Goal: Information Seeking & Learning: Learn about a topic

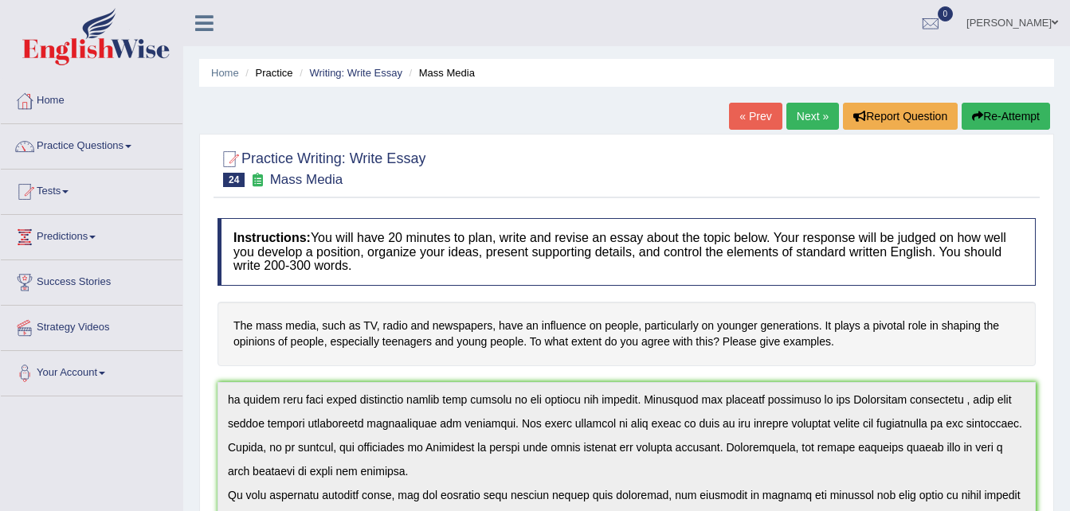
click at [132, 149] on link "Practice Questions" at bounding box center [92, 144] width 182 height 40
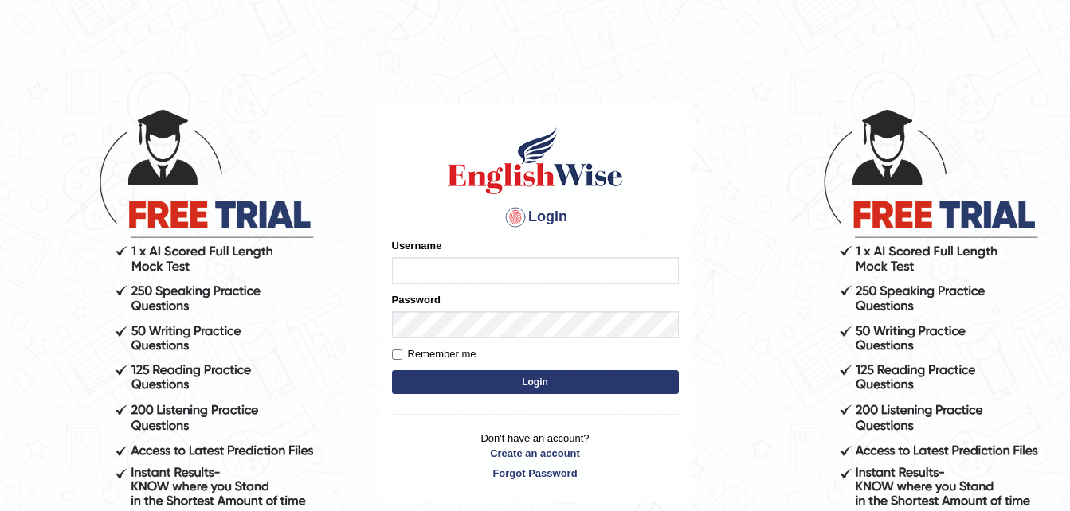
type input "Narendrasingh"
click at [518, 384] on button "Login" at bounding box center [535, 382] width 287 height 24
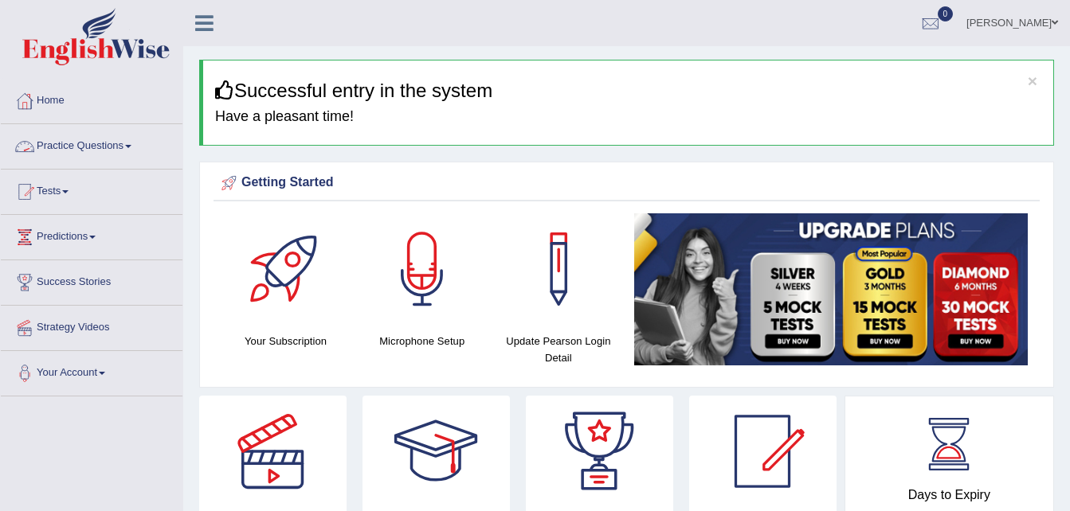
click at [131, 145] on span at bounding box center [128, 146] width 6 height 3
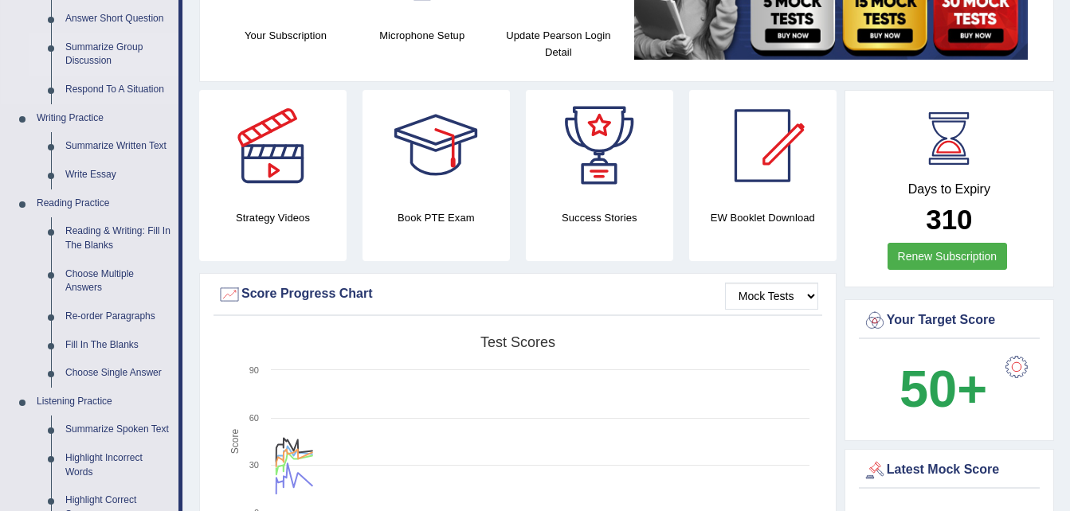
scroll to position [319, 0]
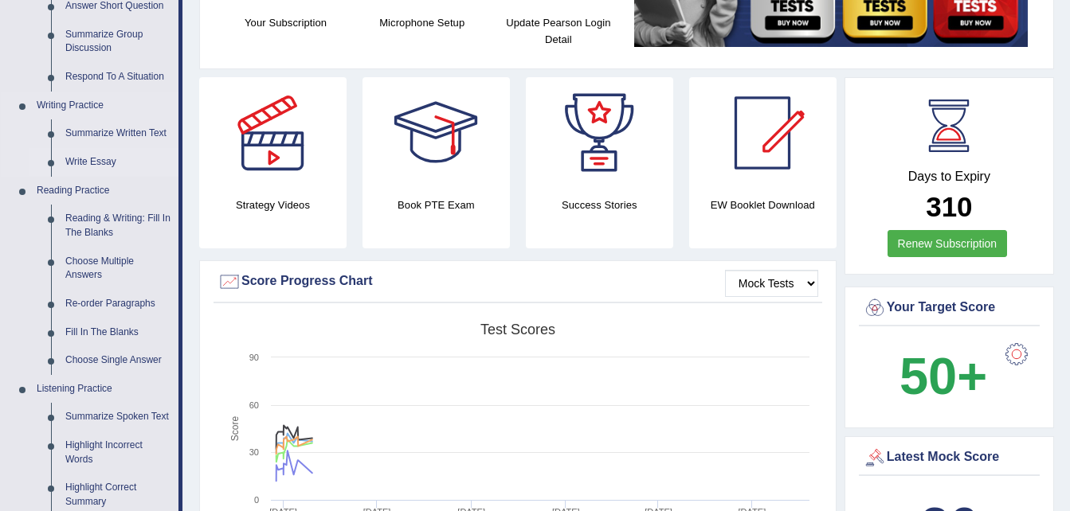
click at [92, 165] on link "Write Essay" at bounding box center [118, 162] width 120 height 29
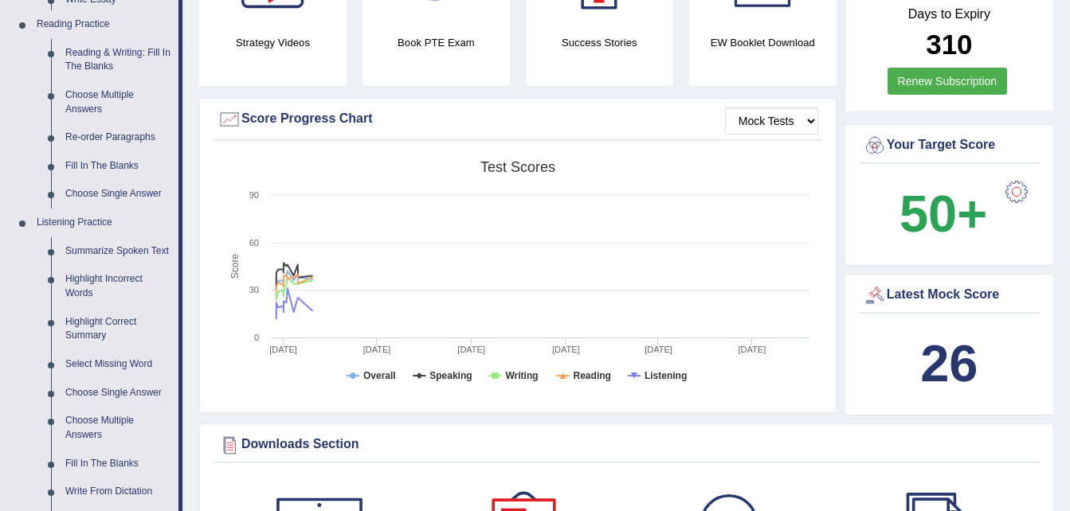
scroll to position [1162, 0]
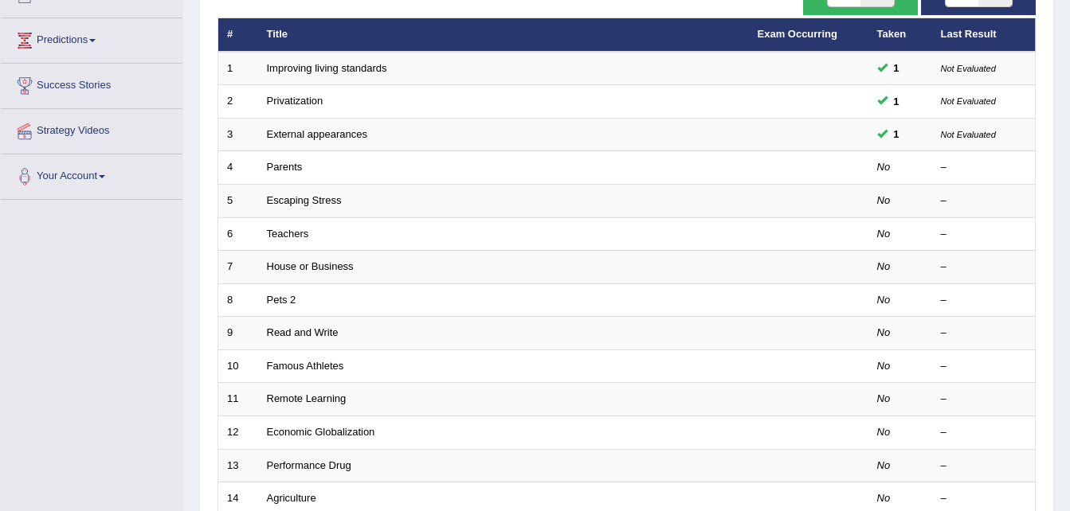
scroll to position [65, 0]
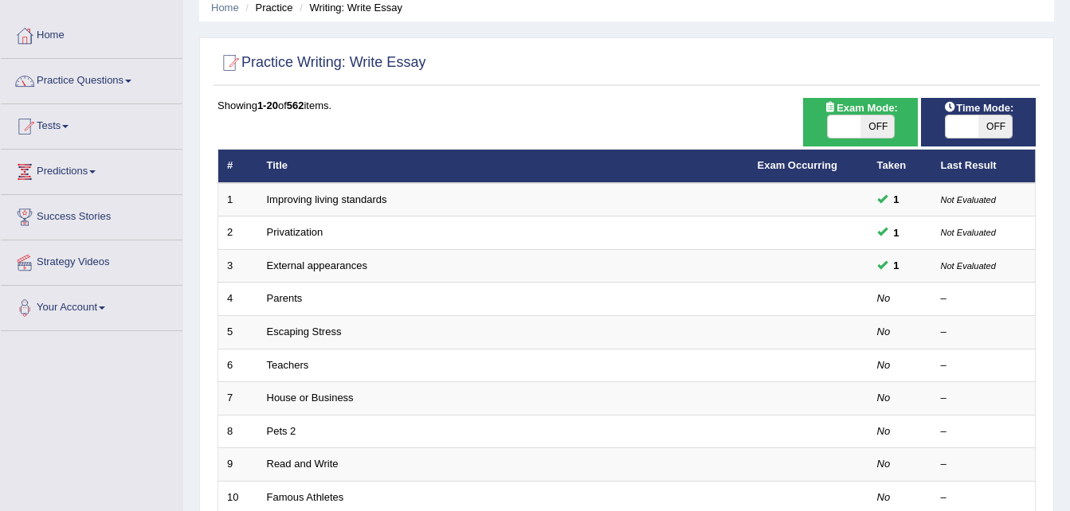
click at [876, 129] on span "OFF" at bounding box center [876, 127] width 33 height 22
checkbox input "true"
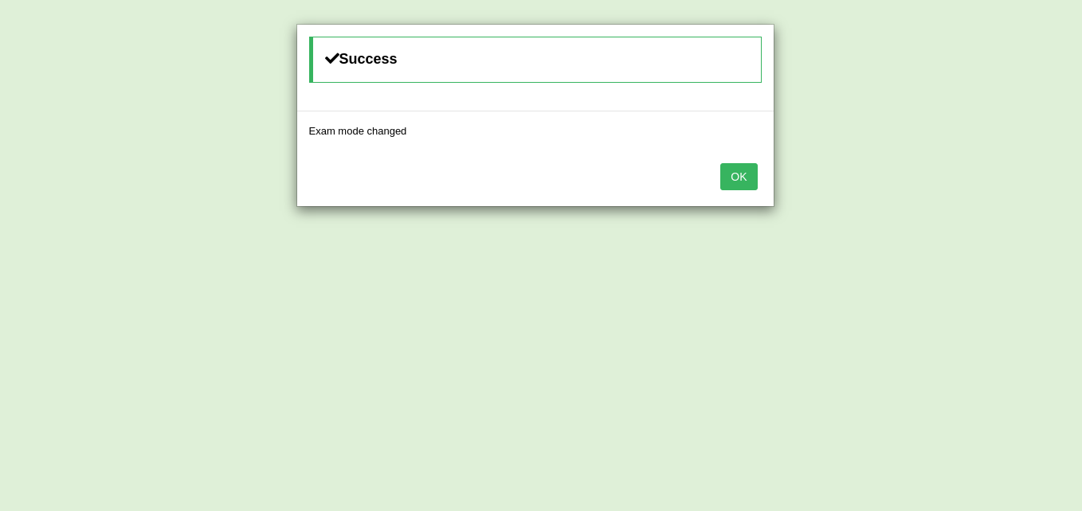
click at [736, 177] on button "OK" at bounding box center [738, 176] width 37 height 27
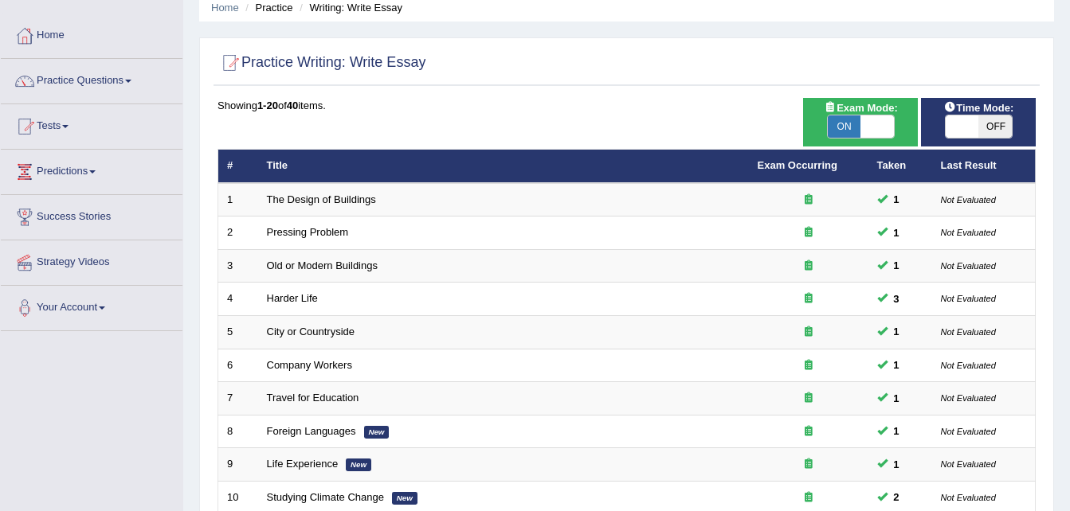
click at [989, 129] on span "OFF" at bounding box center [994, 127] width 33 height 22
checkbox input "true"
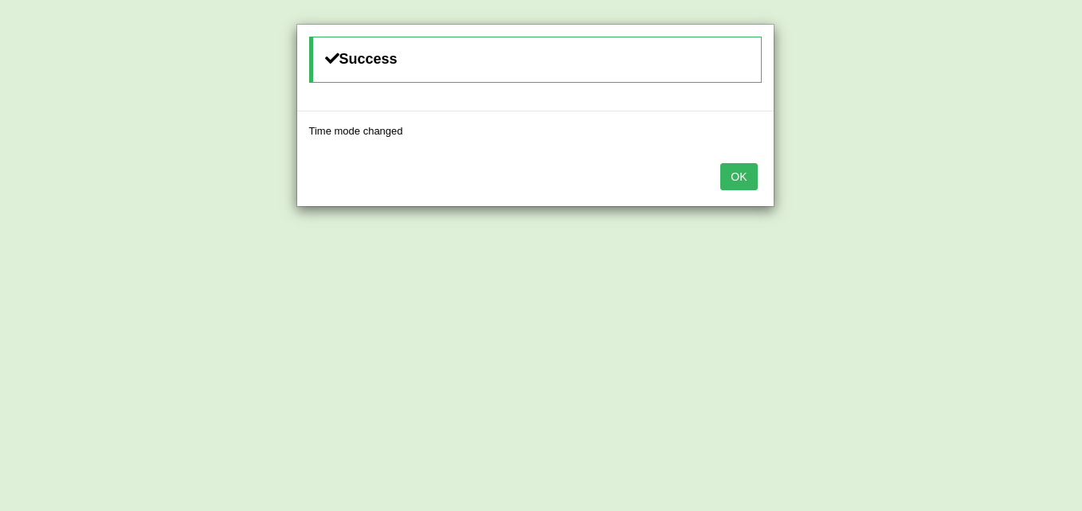
click at [742, 186] on button "OK" at bounding box center [738, 176] width 37 height 27
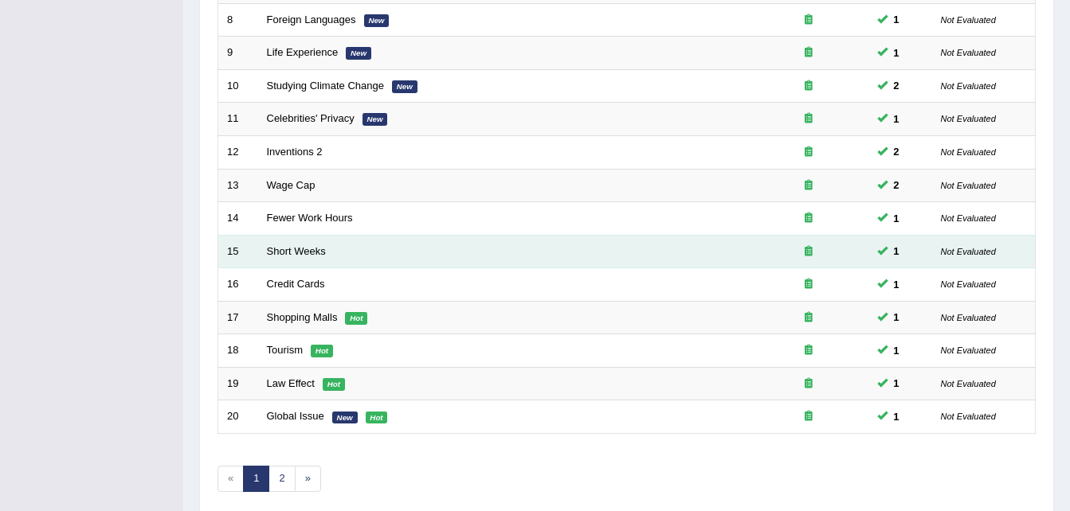
scroll to position [543, 0]
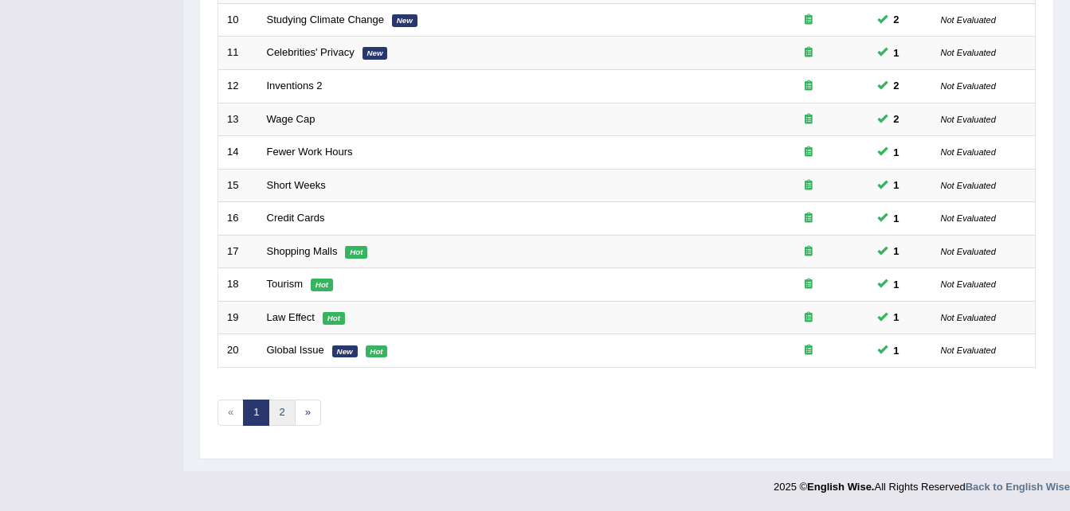
click at [284, 410] on link "2" at bounding box center [281, 413] width 26 height 26
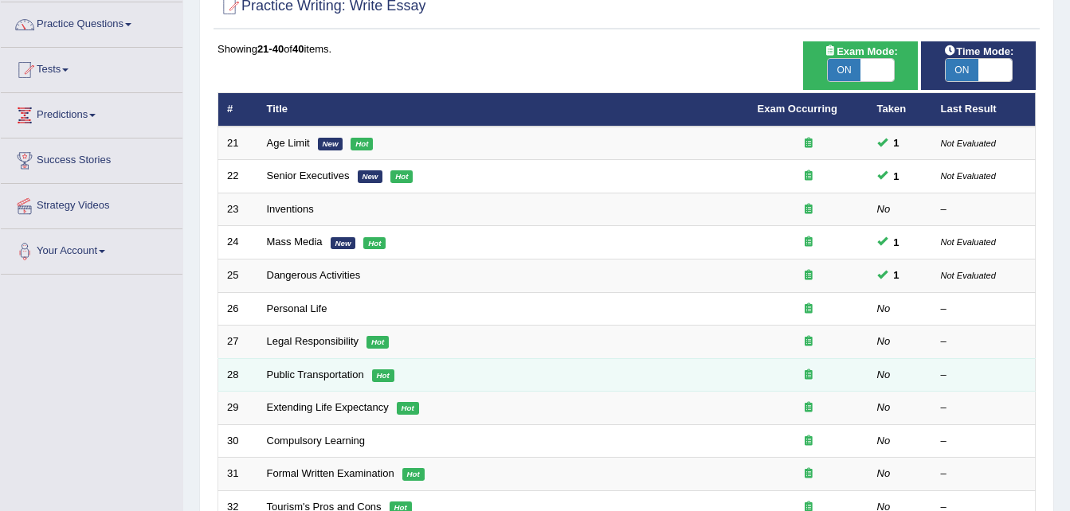
scroll to position [80, 0]
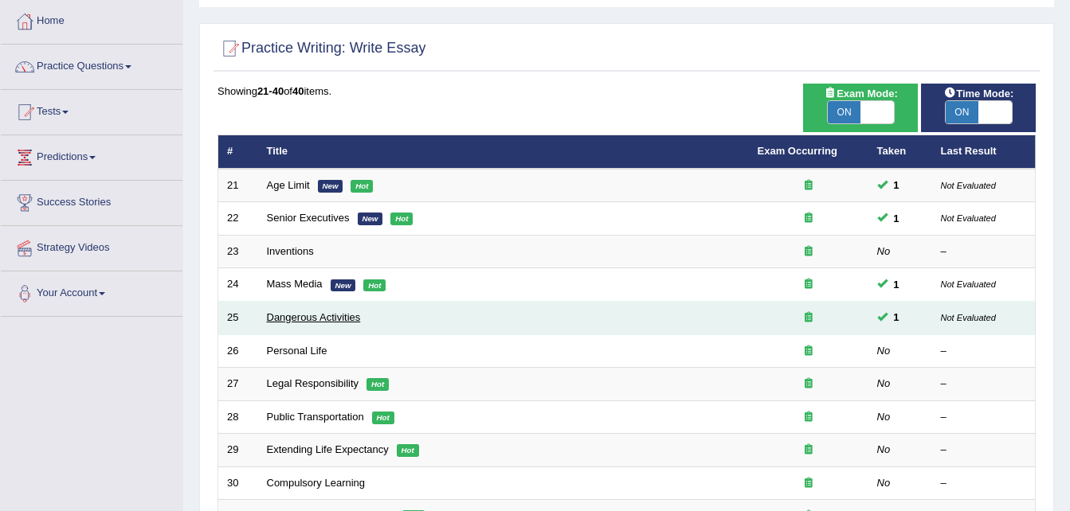
click at [304, 316] on link "Dangerous Activities" at bounding box center [314, 318] width 94 height 12
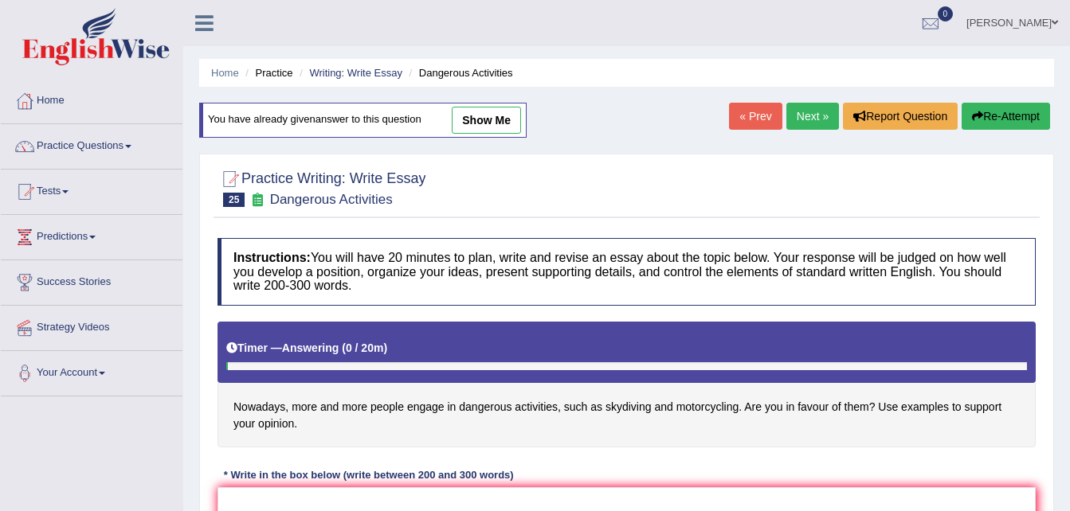
click at [503, 117] on link "show me" at bounding box center [486, 120] width 69 height 27
type textarea "Onhe of the most important trends today's world is the increse inhow more and m…"
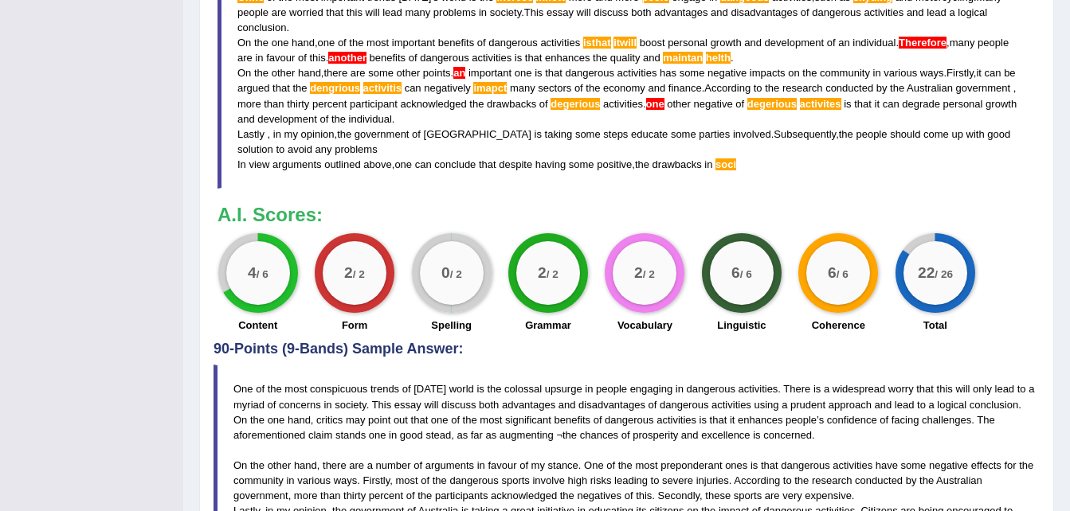
scroll to position [699, 0]
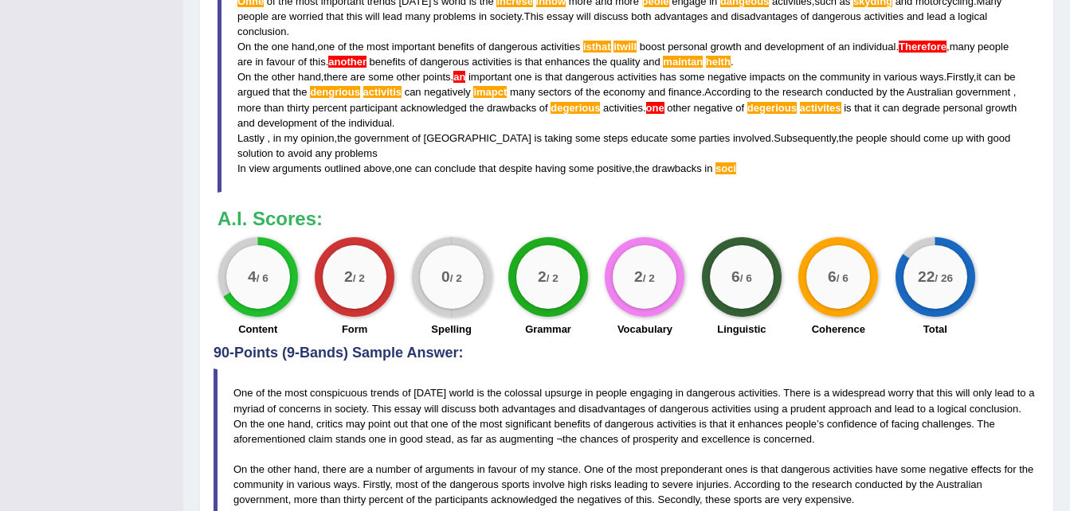
click at [729, 171] on span "soci" at bounding box center [725, 169] width 21 height 12
click at [845, 101] on blockquote "Onhe of the most important trends today ' s world is the increse inhow more and…" at bounding box center [626, 85] width 818 height 216
click at [719, 115] on blockquote "Onhe of the most important trends today ' s world is the increse inhow more and…" at bounding box center [626, 85] width 818 height 216
click at [664, 108] on span "one" at bounding box center [655, 108] width 18 height 12
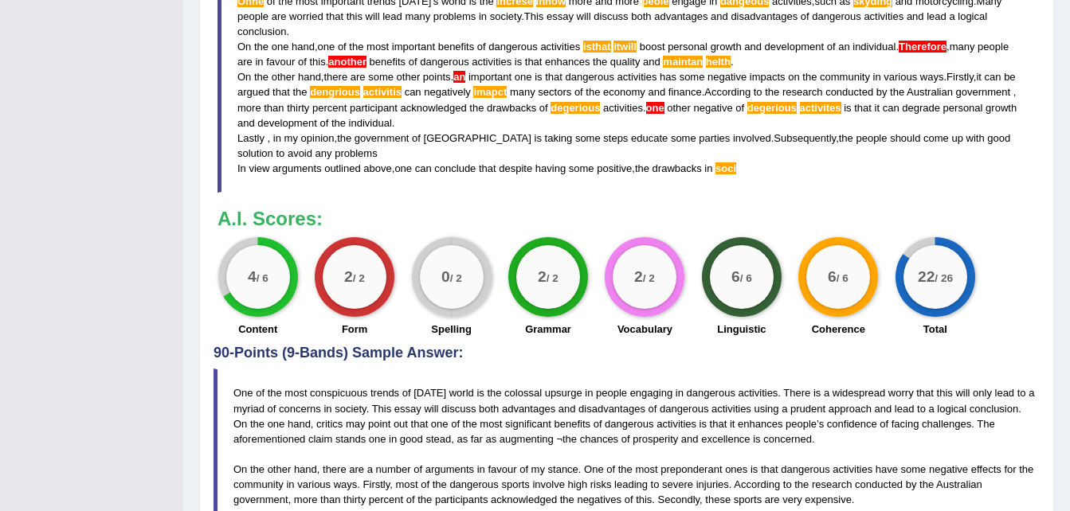
click at [664, 108] on span "one" at bounding box center [655, 108] width 18 height 12
click at [600, 108] on span "degerious" at bounding box center [575, 108] width 49 height 12
click at [344, 67] on span "another" at bounding box center [347, 62] width 38 height 12
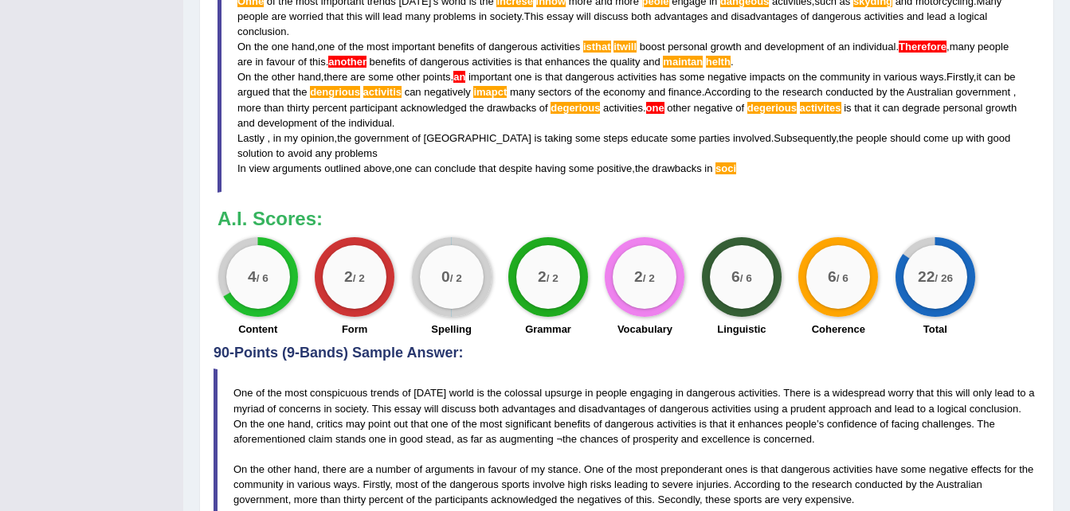
click at [344, 67] on span "another" at bounding box center [347, 62] width 38 height 12
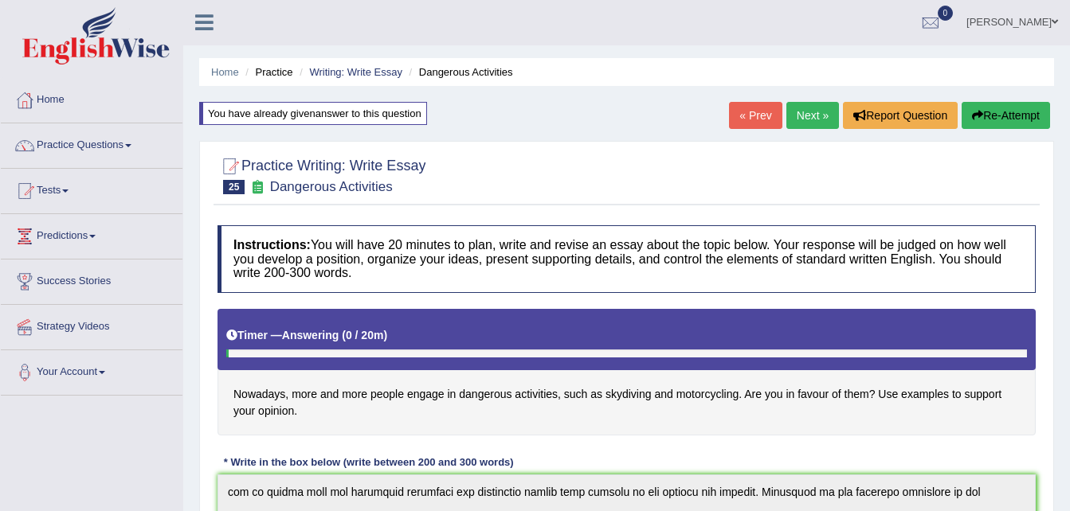
scroll to position [0, 0]
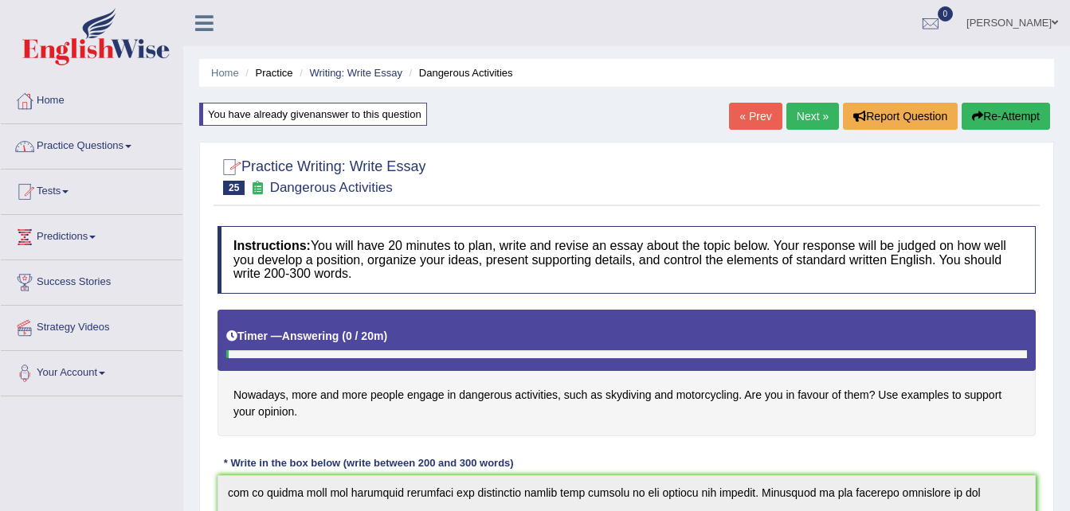
click at [131, 145] on span at bounding box center [128, 146] width 6 height 3
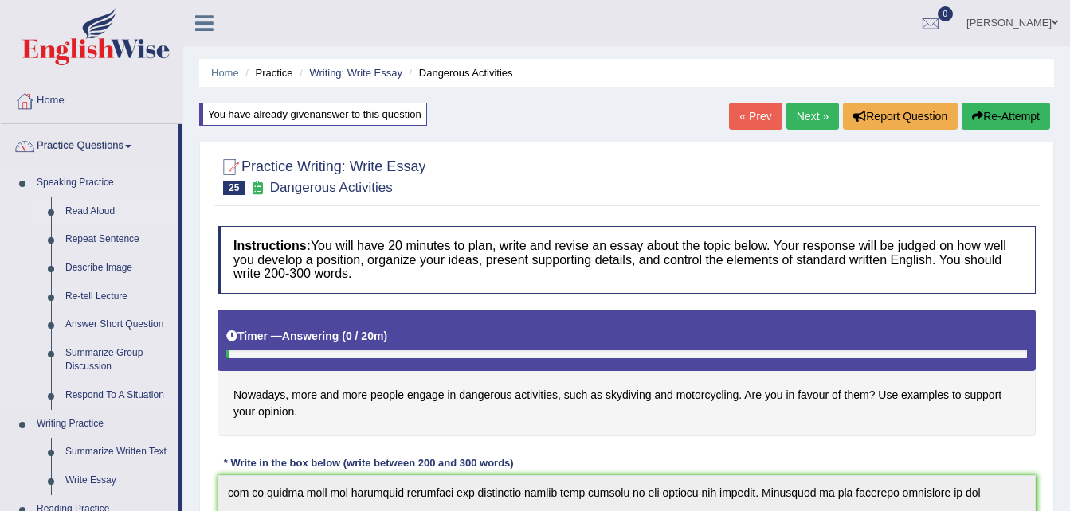
click at [92, 213] on link "Read Aloud" at bounding box center [118, 212] width 120 height 29
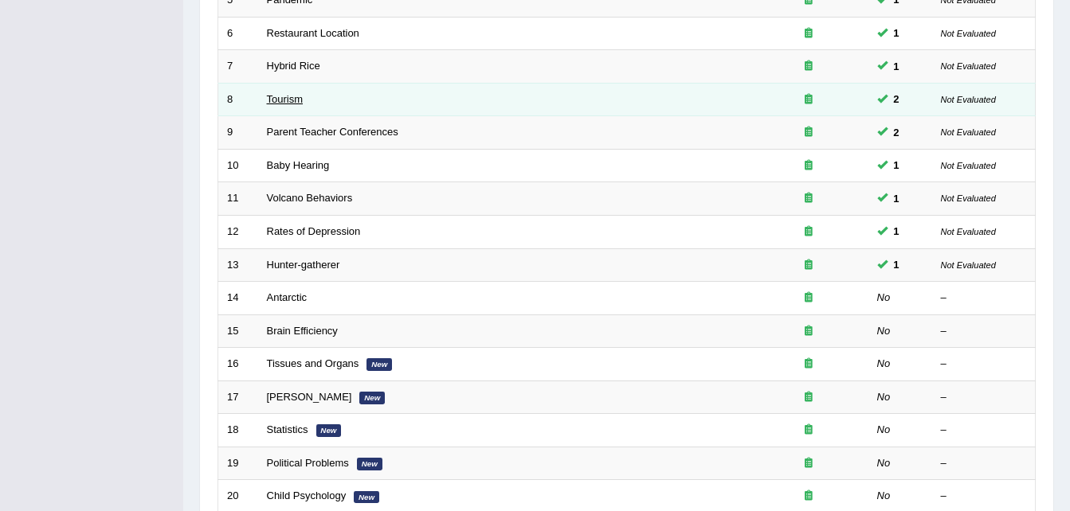
scroll to position [398, 0]
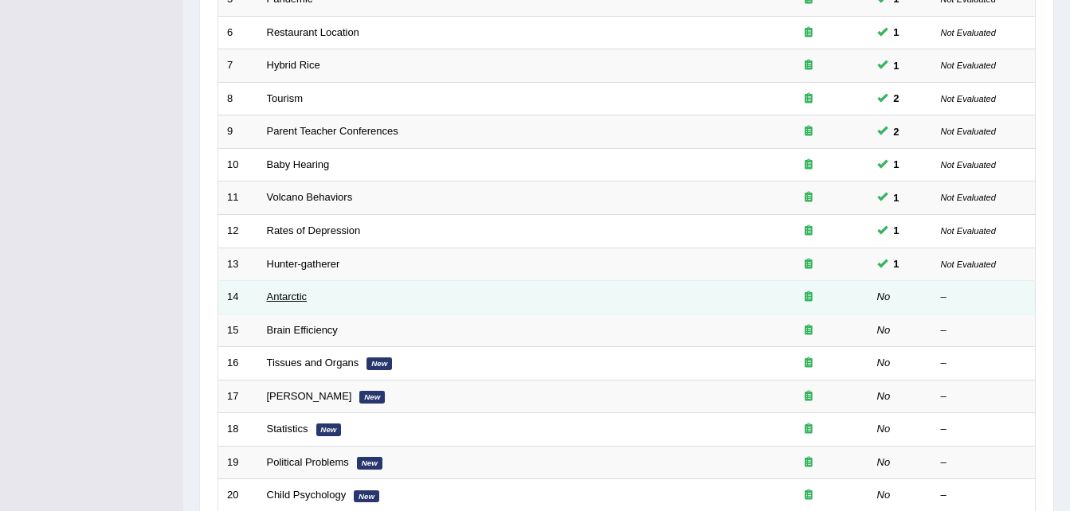
click at [282, 300] on link "Antarctic" at bounding box center [287, 297] width 41 height 12
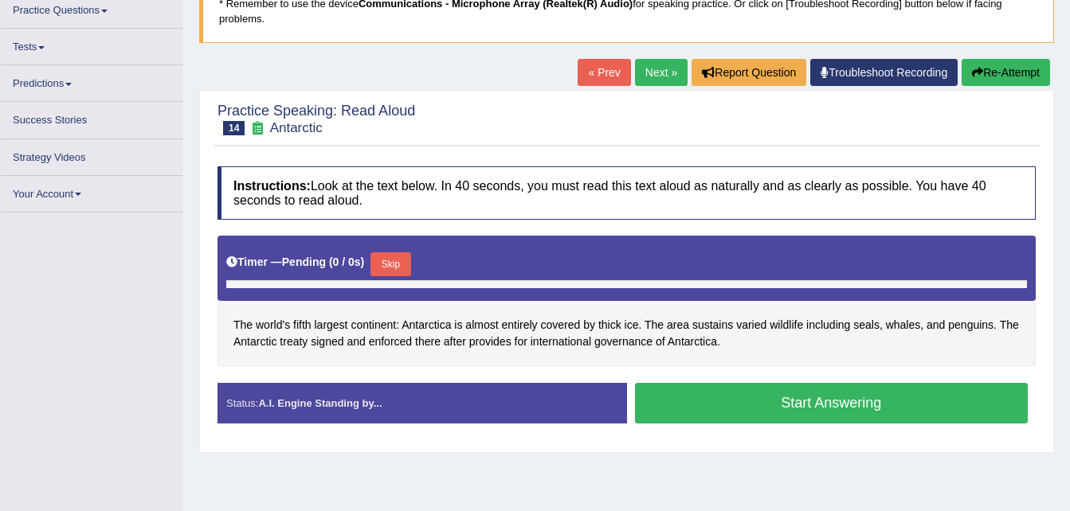
scroll to position [277, 0]
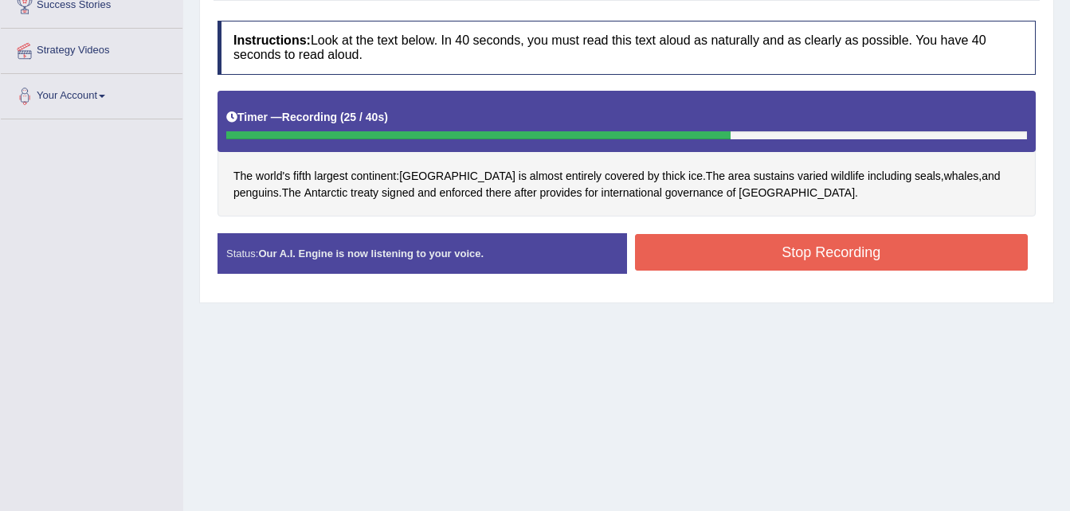
click at [799, 253] on button "Stop Recording" at bounding box center [832, 252] width 394 height 37
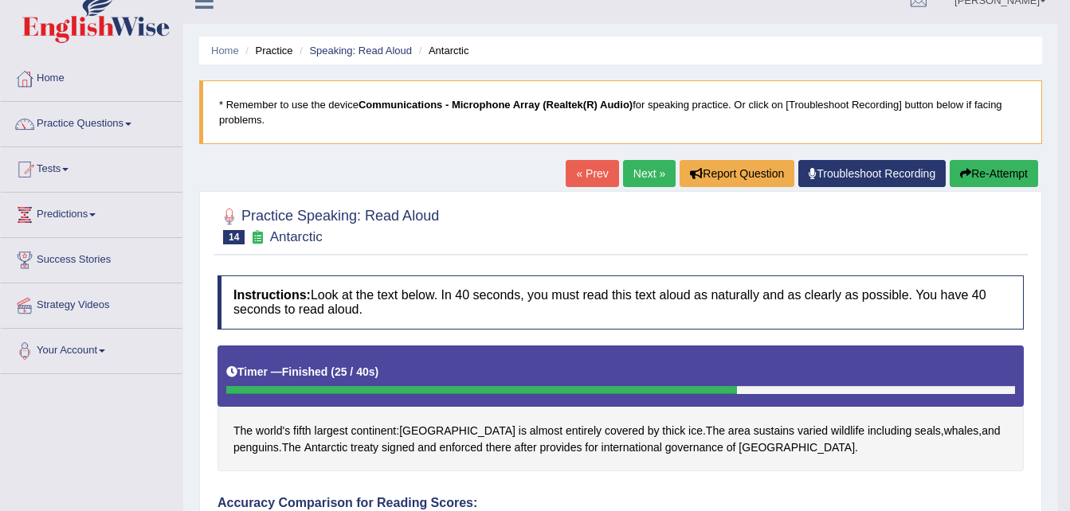
scroll to position [0, 0]
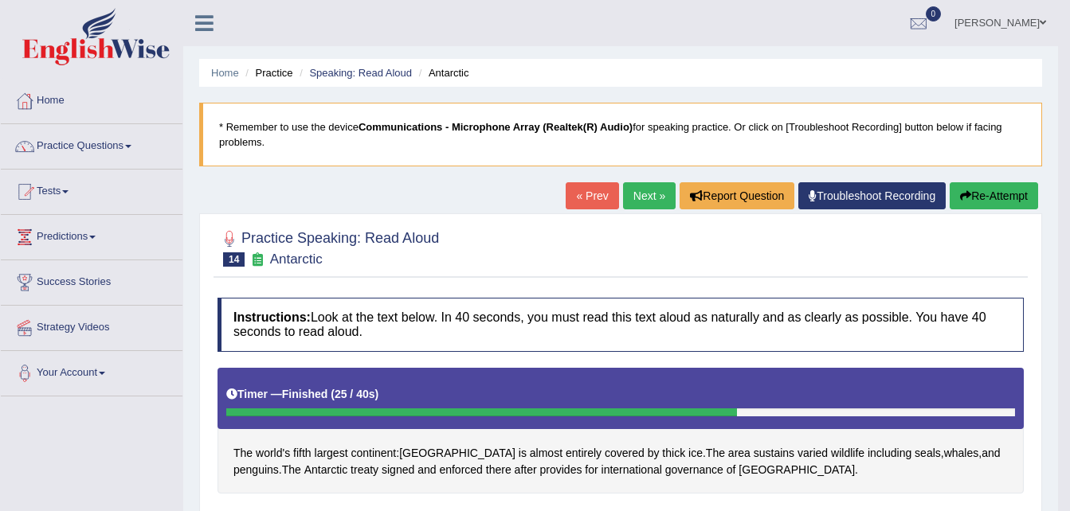
click at [990, 202] on button "Re-Attempt" at bounding box center [994, 195] width 88 height 27
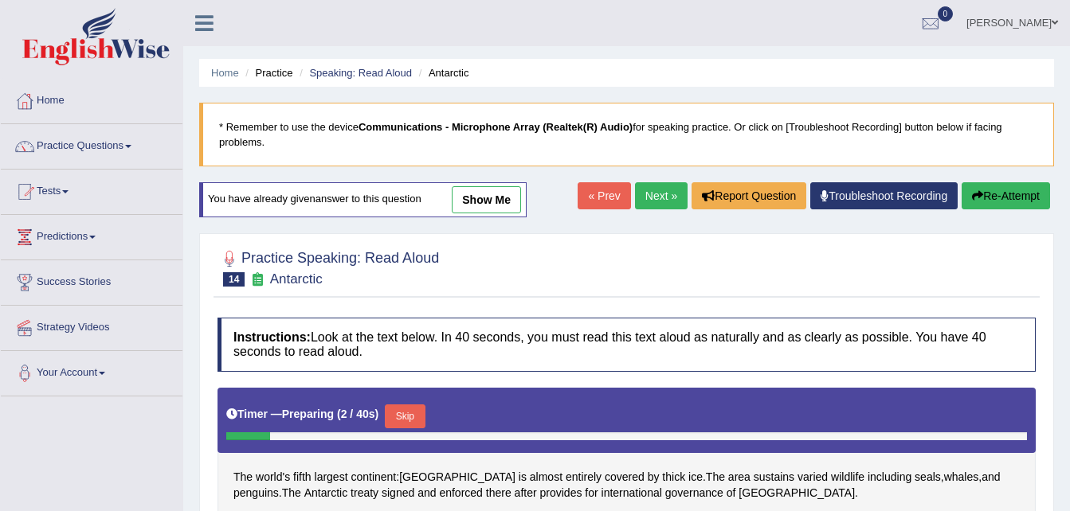
click at [409, 415] on button "Skip" at bounding box center [405, 417] width 40 height 24
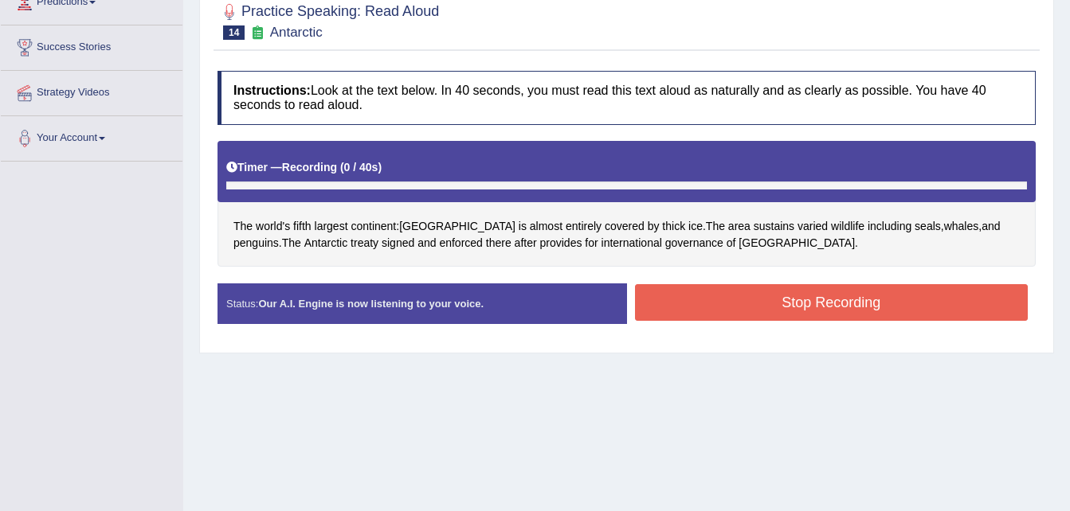
scroll to position [239, 0]
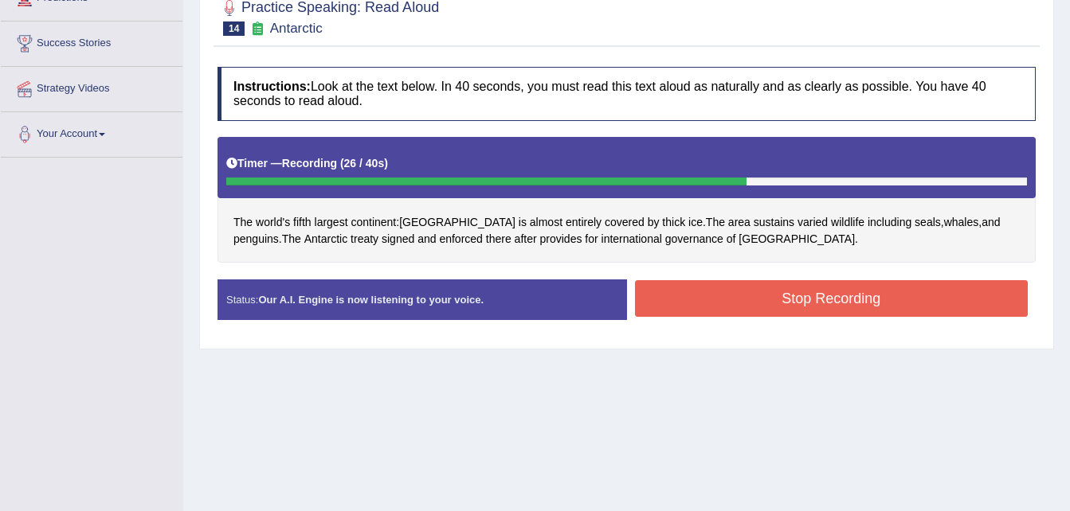
click at [864, 290] on button "Stop Recording" at bounding box center [832, 298] width 394 height 37
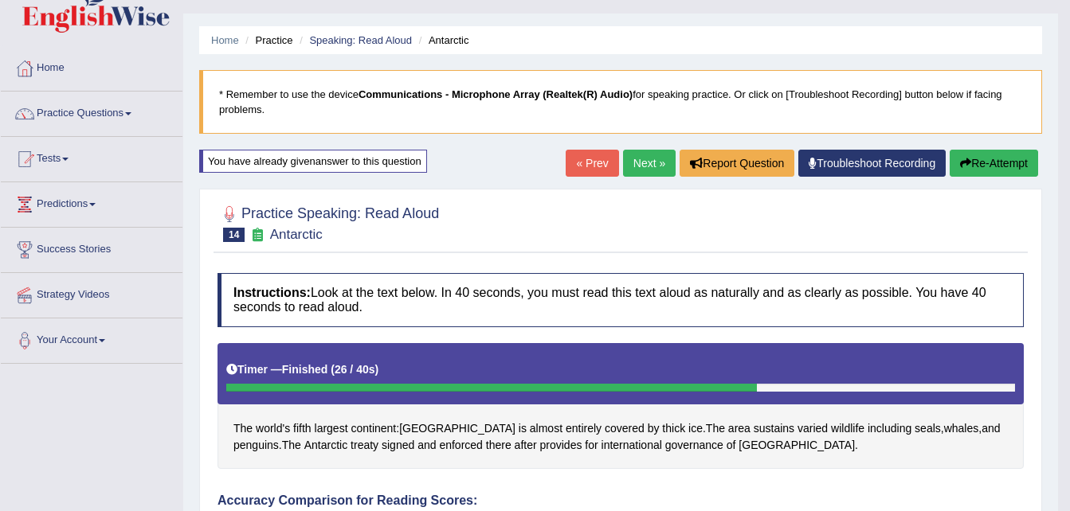
scroll to position [0, 0]
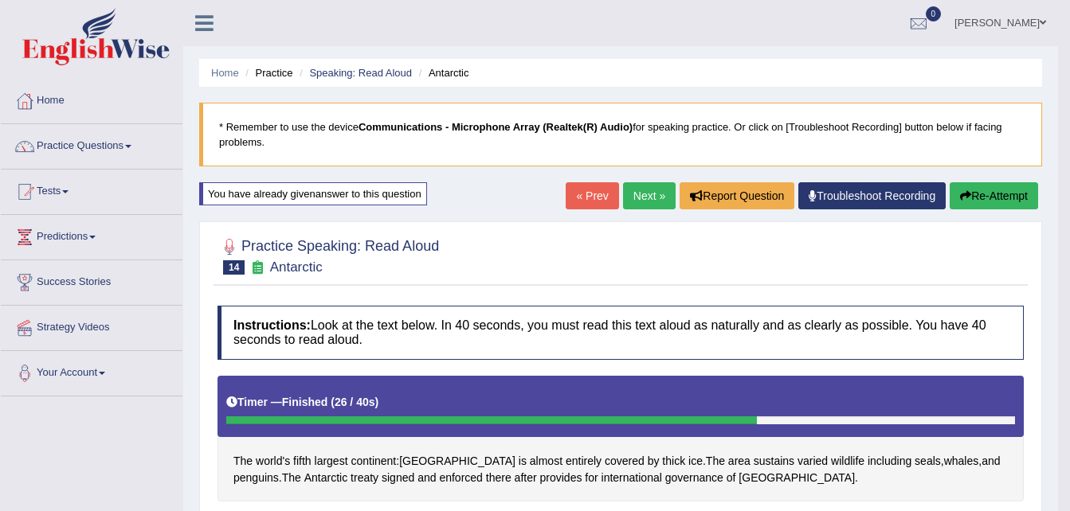
click at [994, 189] on button "Re-Attempt" at bounding box center [994, 195] width 88 height 27
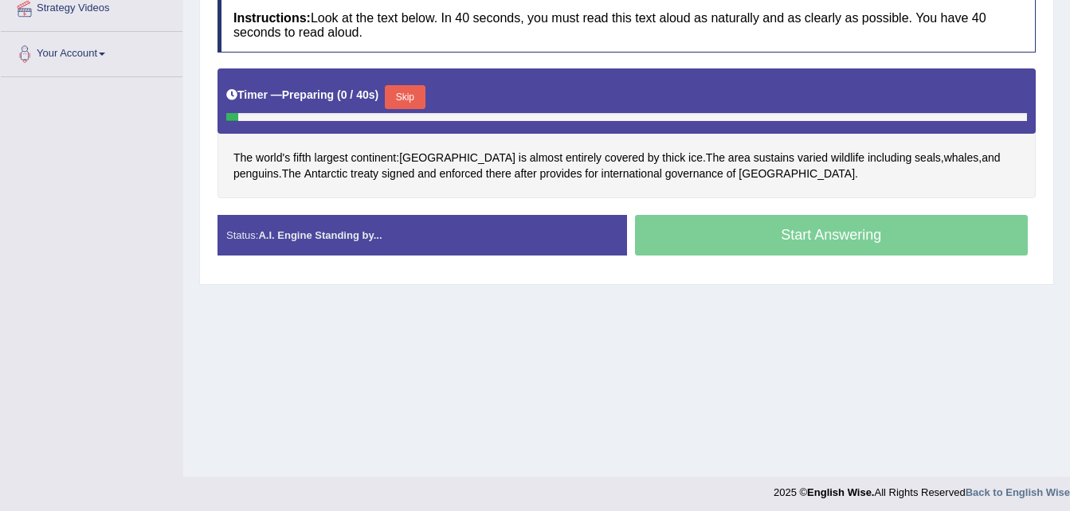
scroll to position [325, 0]
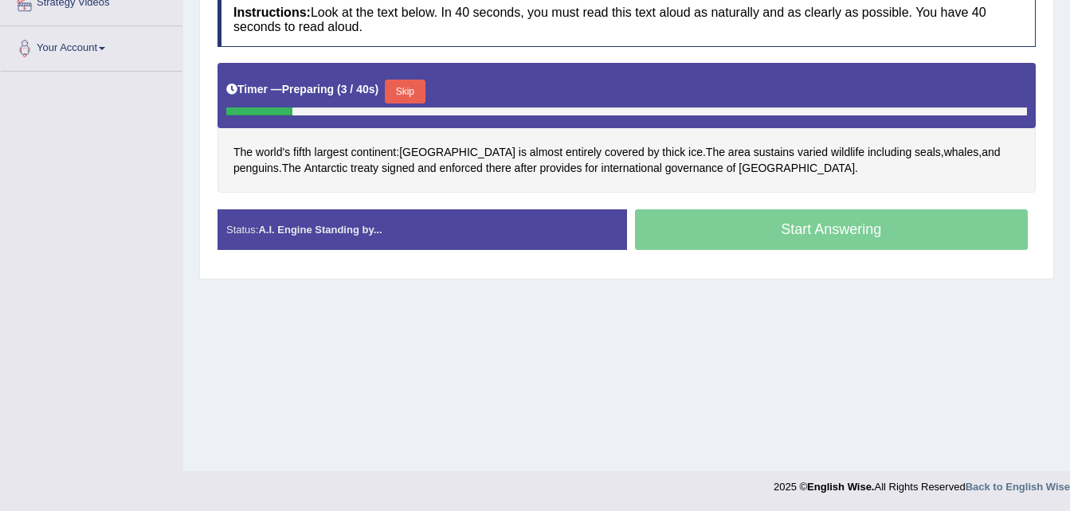
click at [401, 88] on button "Skip" at bounding box center [405, 92] width 40 height 24
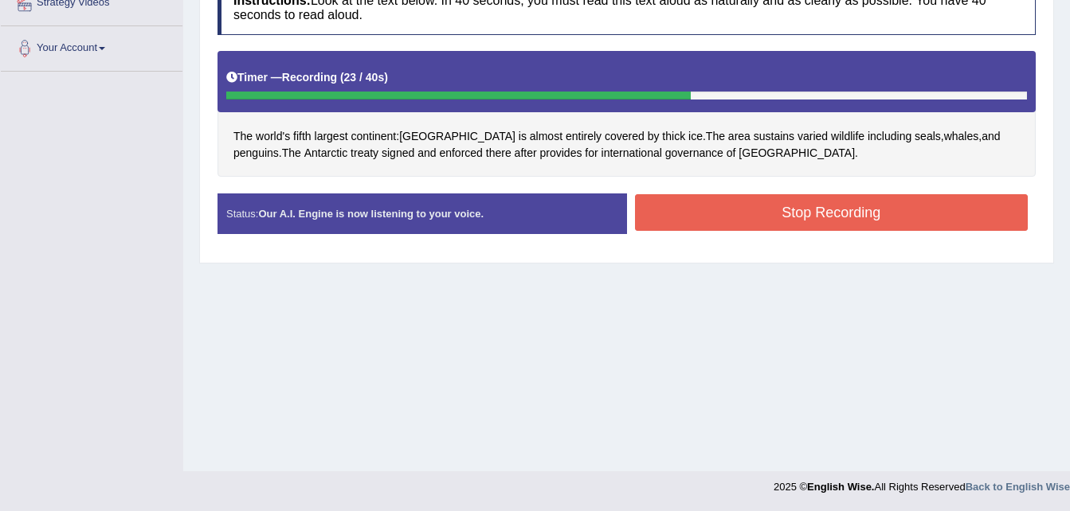
click at [742, 211] on button "Stop Recording" at bounding box center [832, 212] width 394 height 37
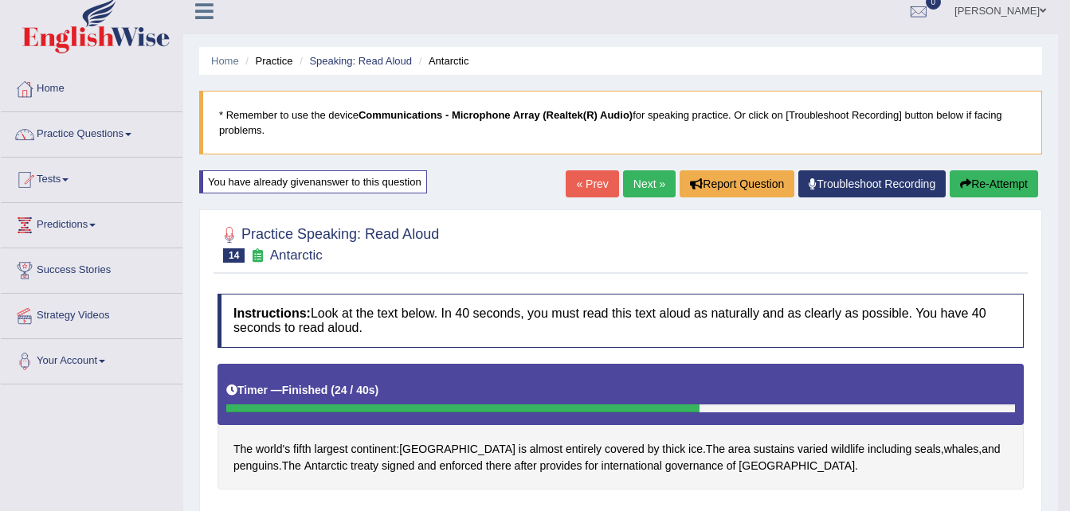
scroll to position [0, 0]
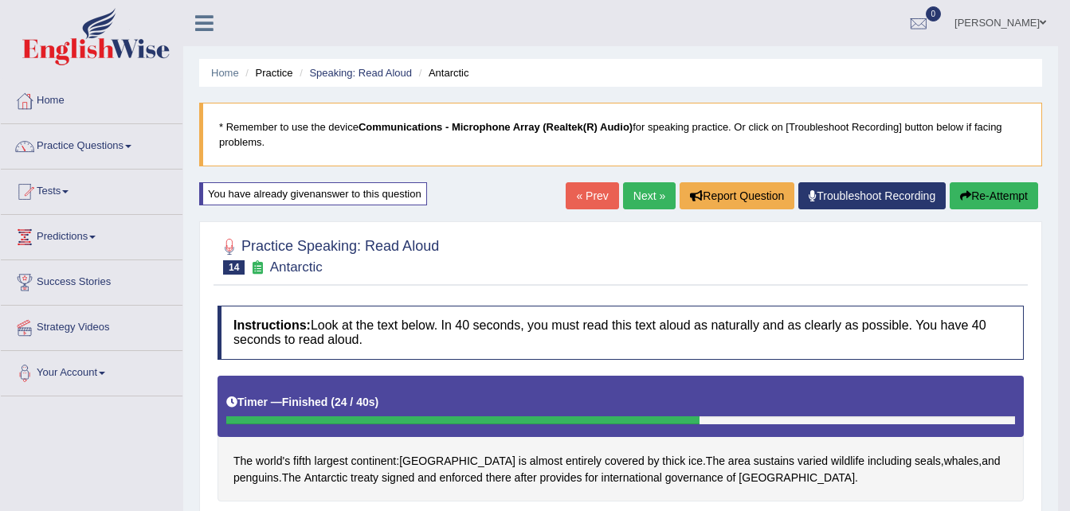
click at [645, 205] on link "Next »" at bounding box center [649, 195] width 53 height 27
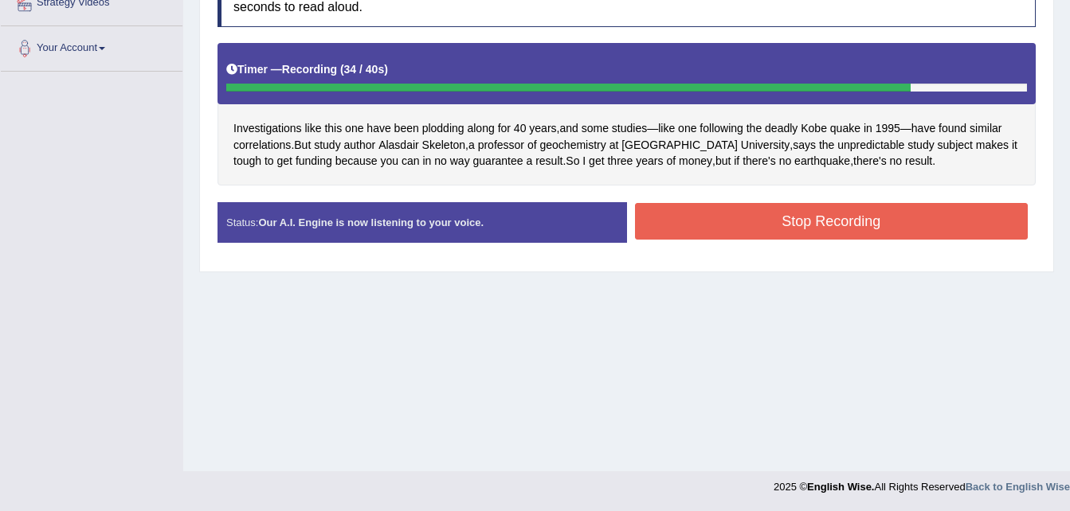
click at [836, 227] on button "Stop Recording" at bounding box center [832, 221] width 394 height 37
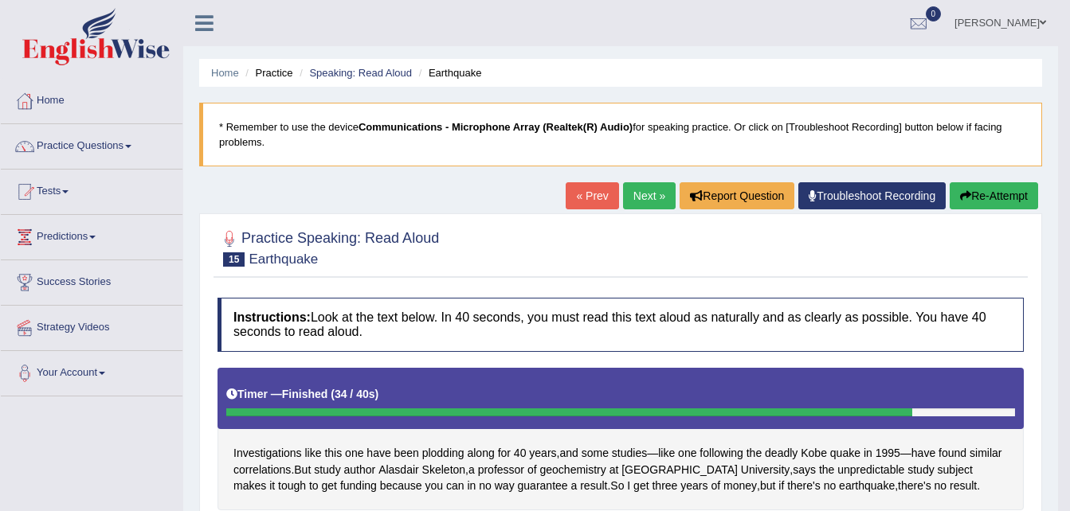
click at [641, 198] on link "Next »" at bounding box center [649, 195] width 53 height 27
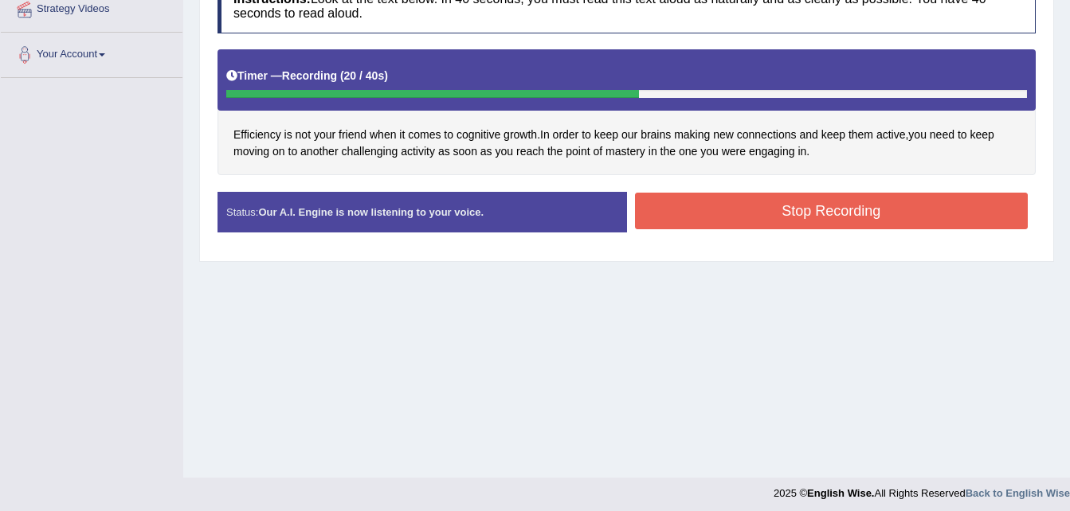
click at [721, 209] on button "Stop Recording" at bounding box center [832, 211] width 394 height 37
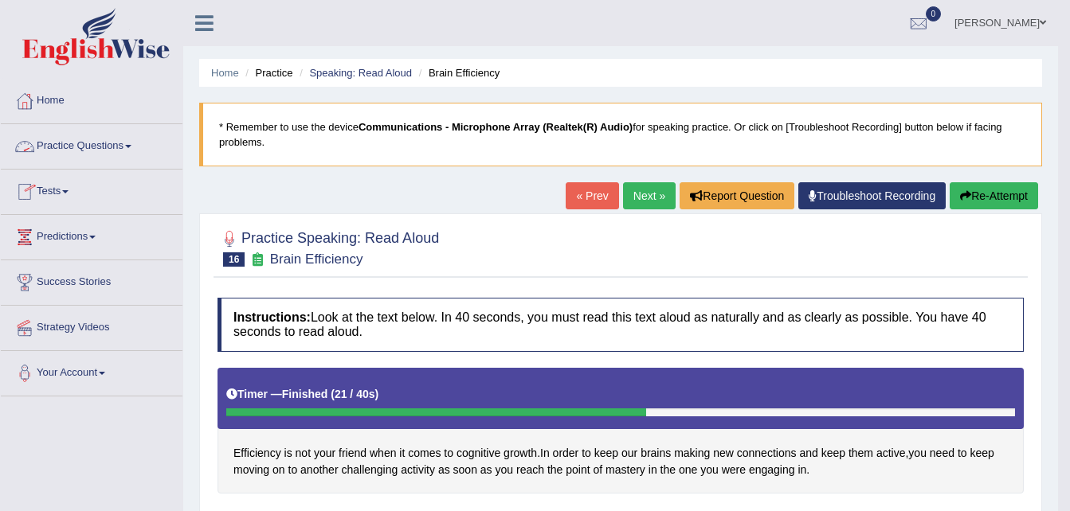
click at [131, 147] on span at bounding box center [128, 146] width 6 height 3
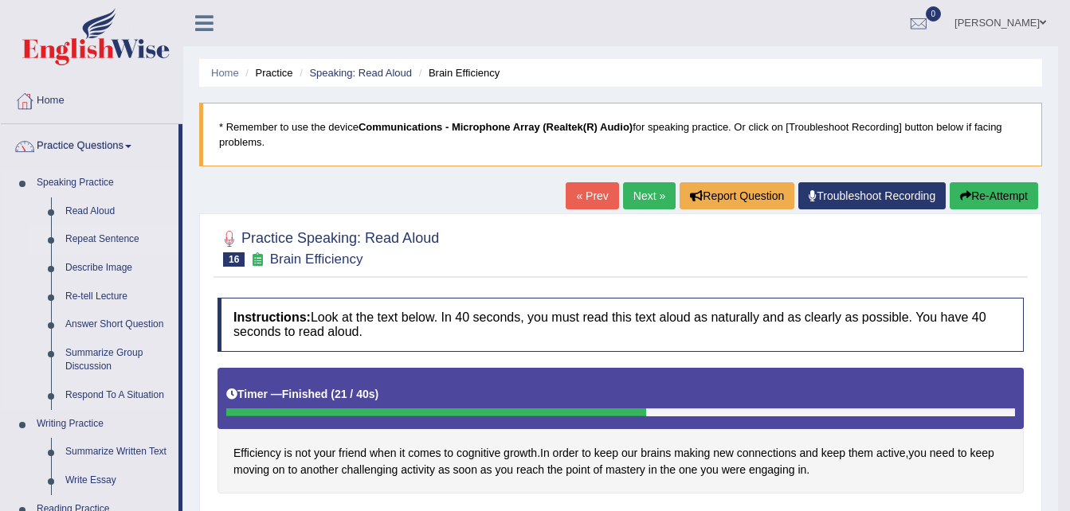
click at [95, 237] on link "Repeat Sentence" at bounding box center [118, 239] width 120 height 29
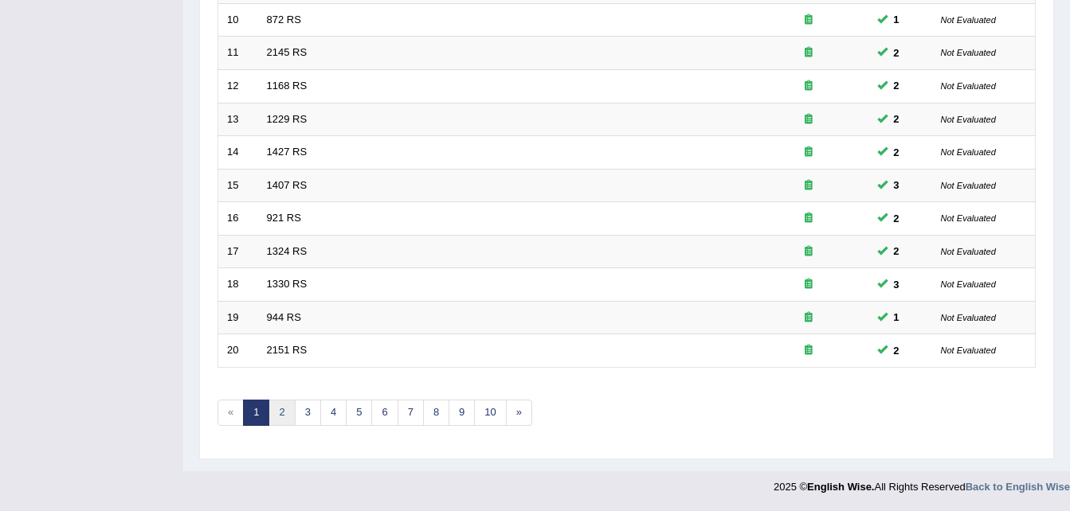
click at [278, 416] on link "2" at bounding box center [281, 413] width 26 height 26
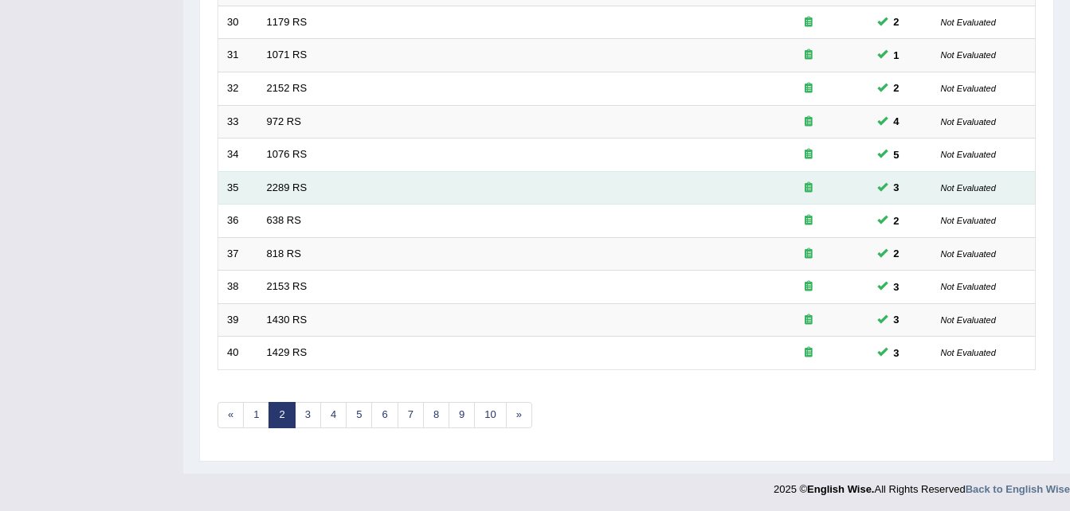
scroll to position [543, 0]
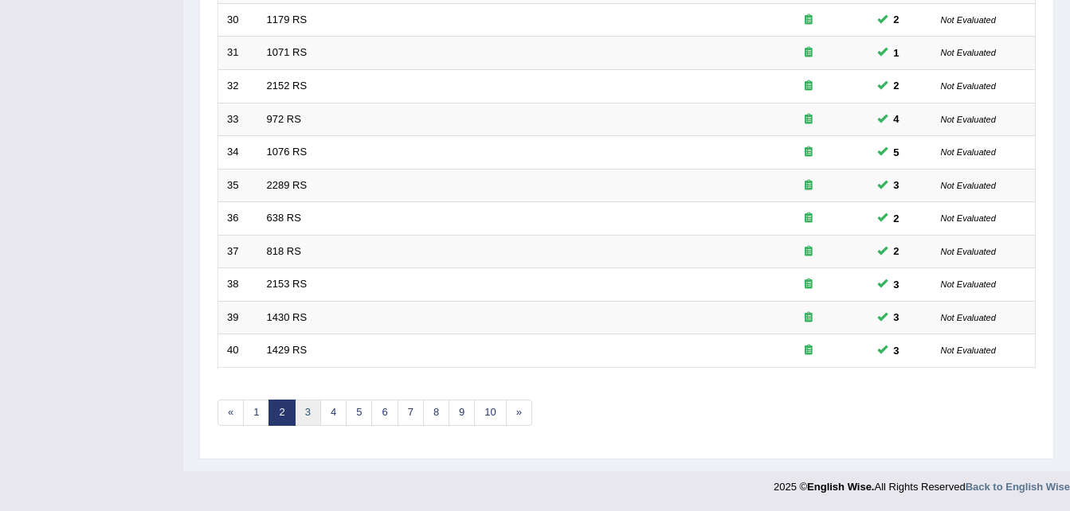
click at [303, 409] on link "3" at bounding box center [308, 413] width 26 height 26
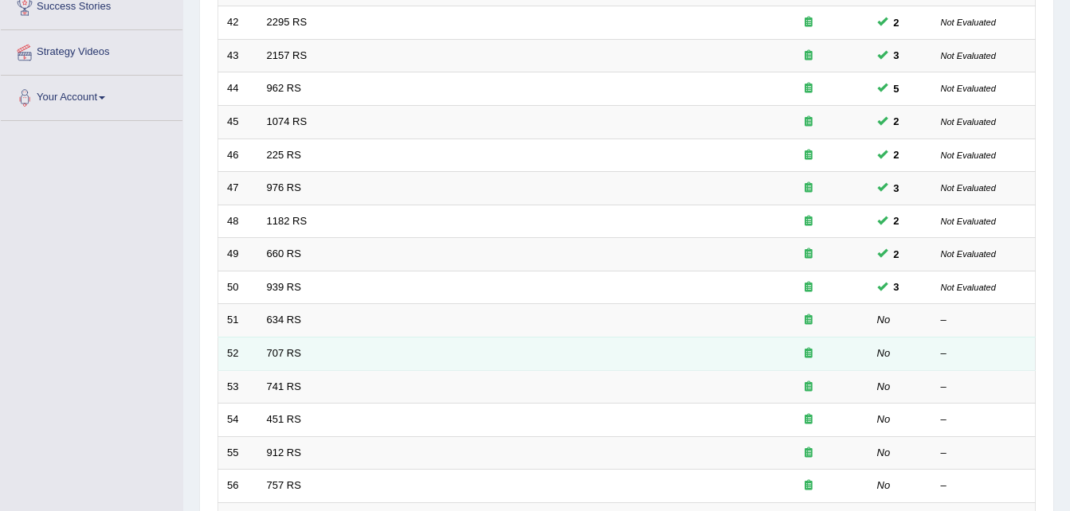
scroll to position [225, 0]
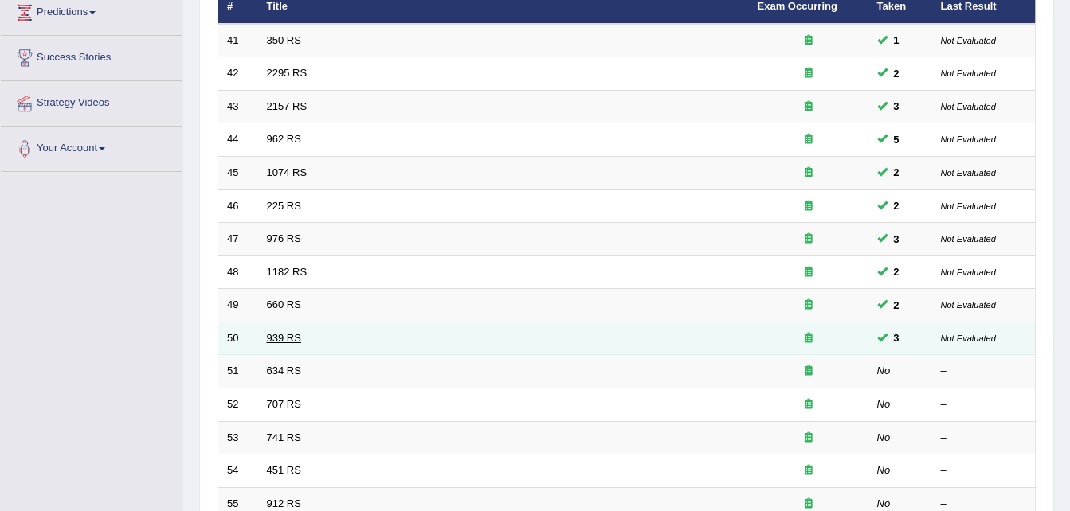
click at [276, 336] on link "939 RS" at bounding box center [284, 338] width 34 height 12
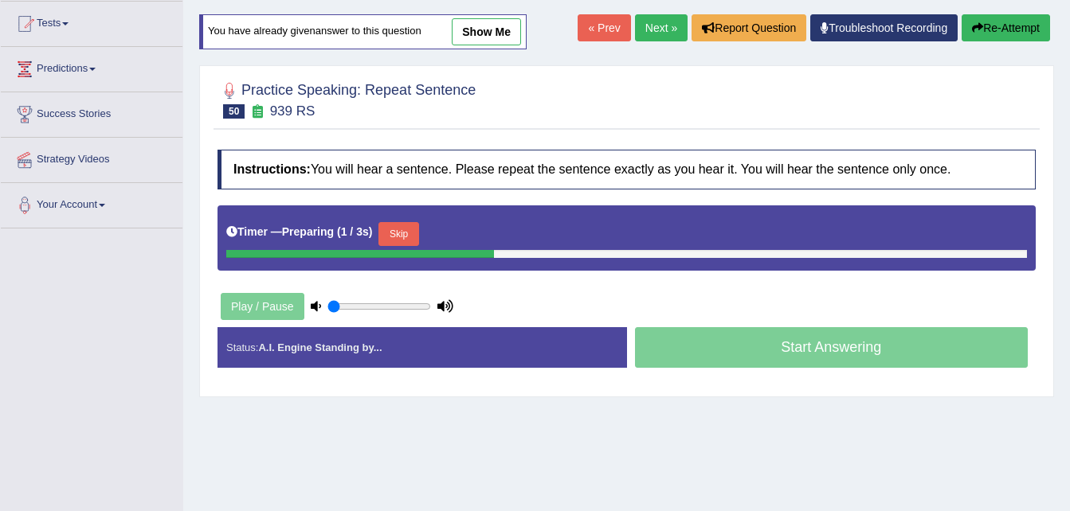
scroll to position [239, 0]
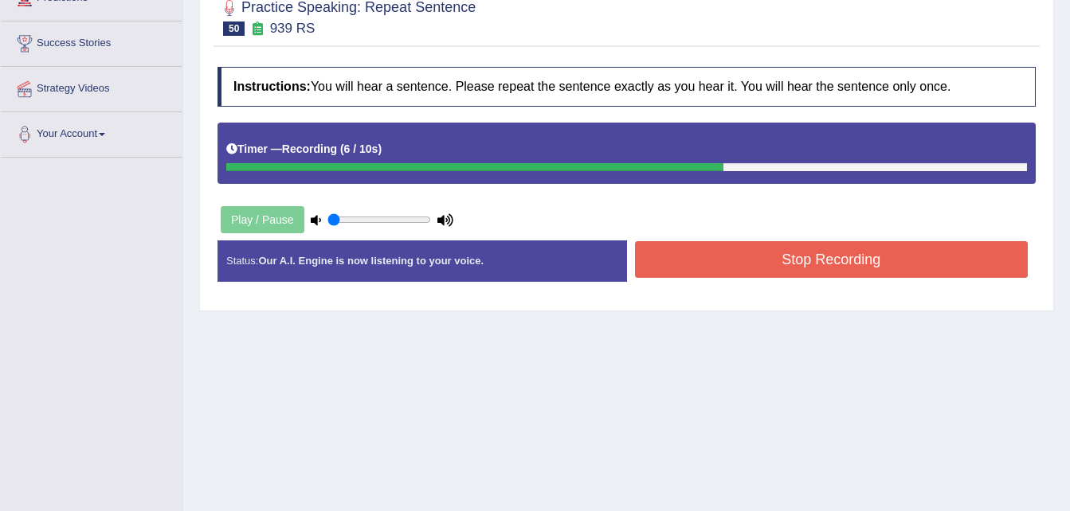
click at [707, 249] on button "Stop Recording" at bounding box center [832, 259] width 394 height 37
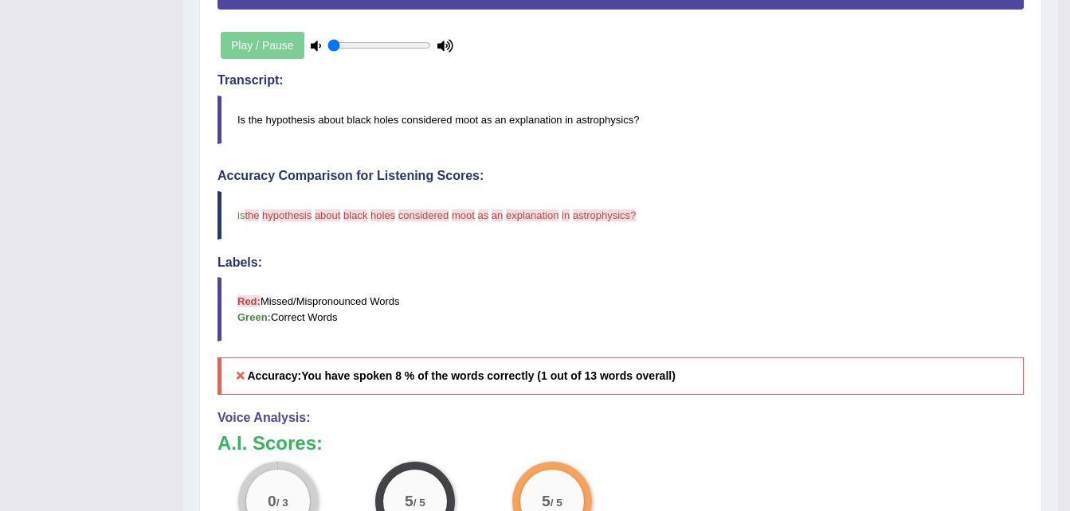
scroll to position [558, 0]
